Goal: Information Seeking & Learning: Learn about a topic

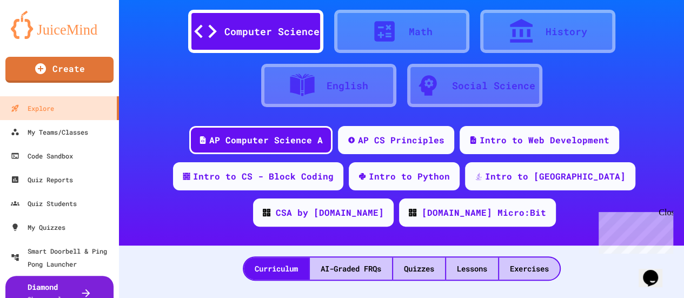
scroll to position [20, 0]
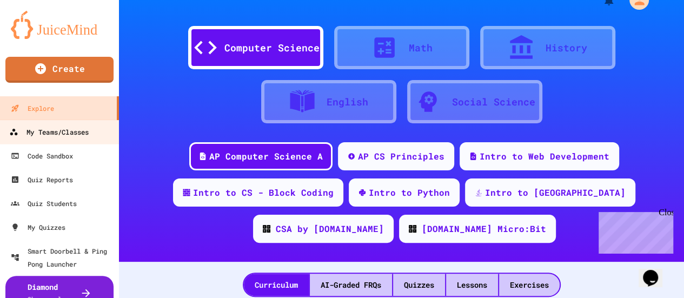
click at [77, 130] on div "My Teams/Classes" at bounding box center [49, 132] width 80 height 14
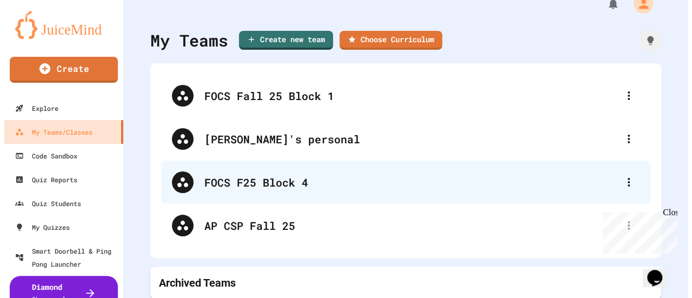
scroll to position [25, 0]
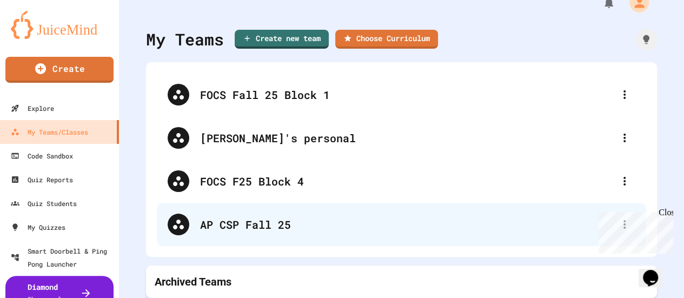
click at [262, 221] on div "AP CSP Fall 25" at bounding box center [407, 224] width 414 height 16
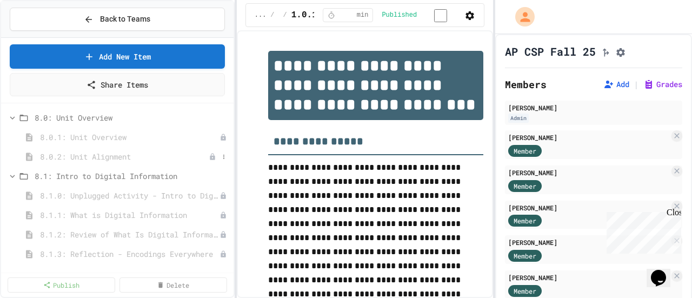
scroll to position [2380, 0]
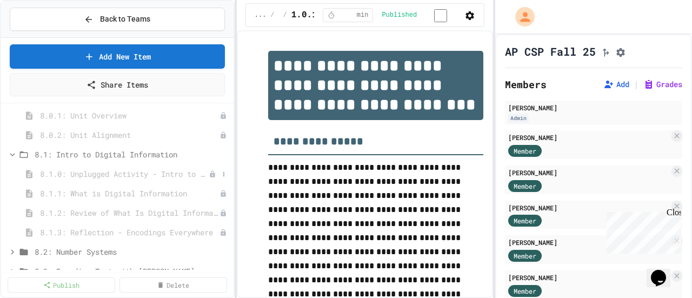
click at [96, 171] on span "8.1.0: Unplugged Activity - Intro to Digital Information" at bounding box center [124, 173] width 169 height 11
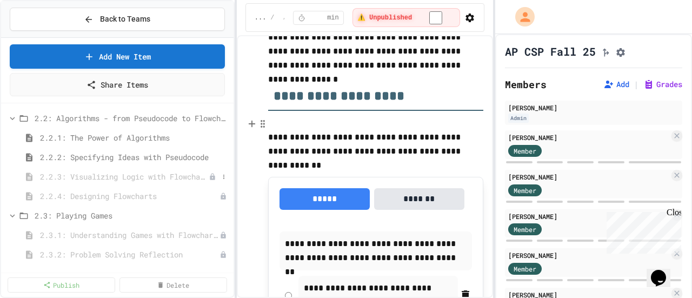
scroll to position [433, 0]
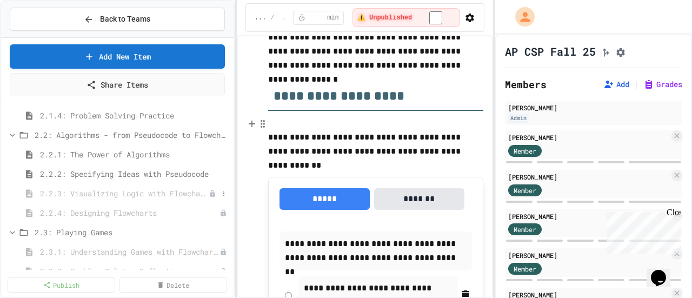
click at [160, 193] on span "2.2.3: Visualizing Logic with Flowcharts" at bounding box center [124, 193] width 169 height 11
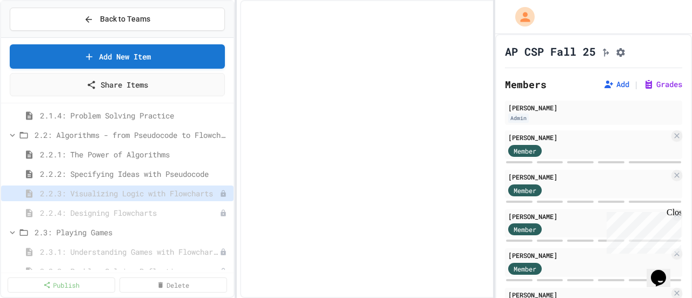
select select "***"
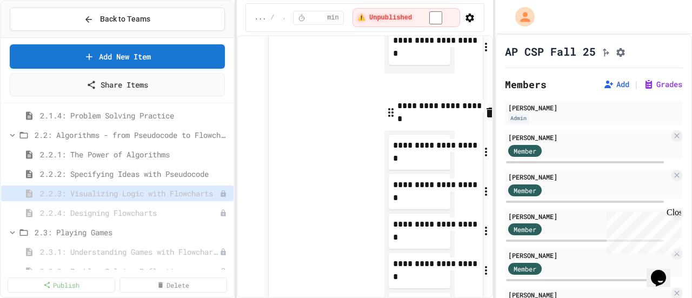
scroll to position [920, 0]
